Goal: Task Accomplishment & Management: Use online tool/utility

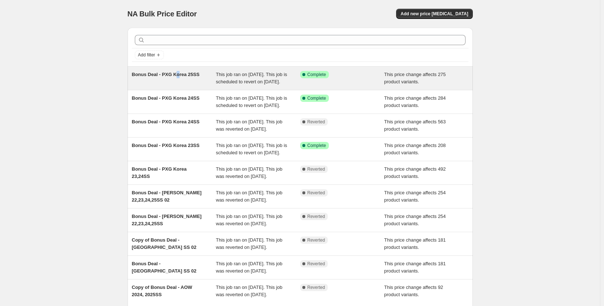
click at [178, 76] on span "Bonus Deal - PXG Korea 25SS" at bounding box center [166, 74] width 68 height 5
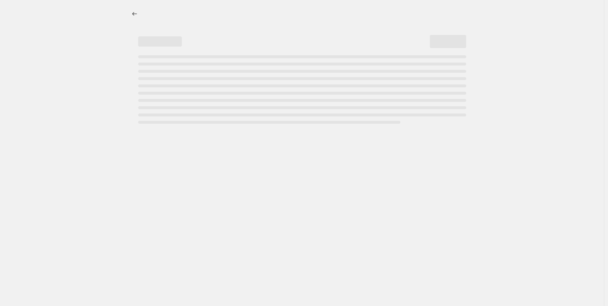
select select "margin"
select select "remove"
select select "collection"
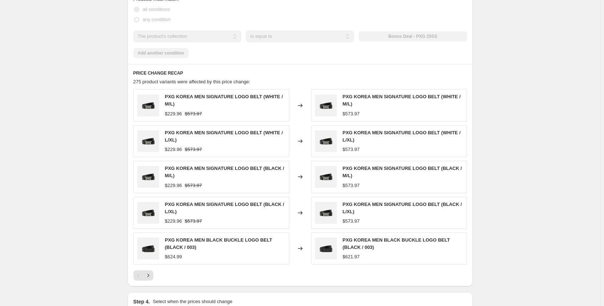
scroll to position [581, 0]
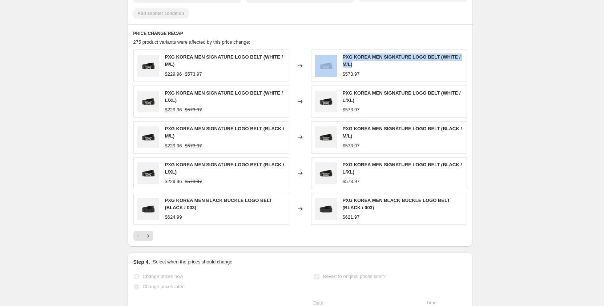
drag, startPoint x: 361, startPoint y: 73, endPoint x: 332, endPoint y: 64, distance: 30.1
click at [332, 64] on div "PXG KOREA MEN SIGNATURE LOGO BELT (WHITE / M/L) $573.97" at bounding box center [389, 65] width 156 height 32
copy div "PXG KOREA MEN SIGNATURE LOGO BELT (WHITE / M/L)"
